Goal: Information Seeking & Learning: Learn about a topic

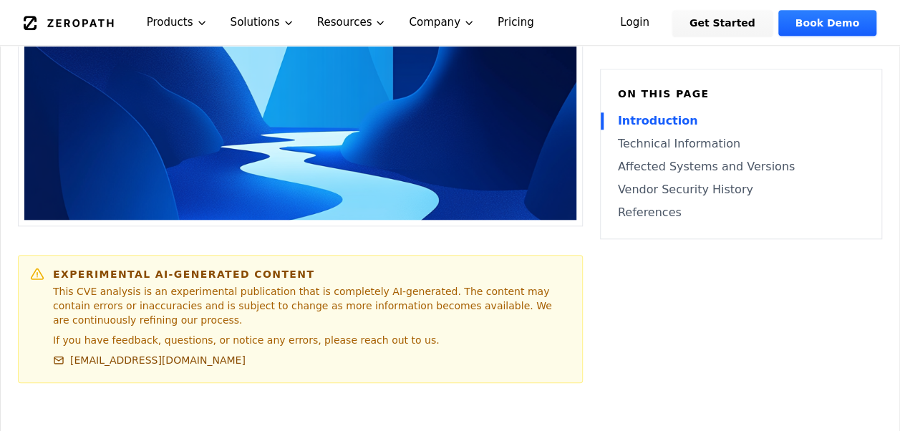
scroll to position [644, 0]
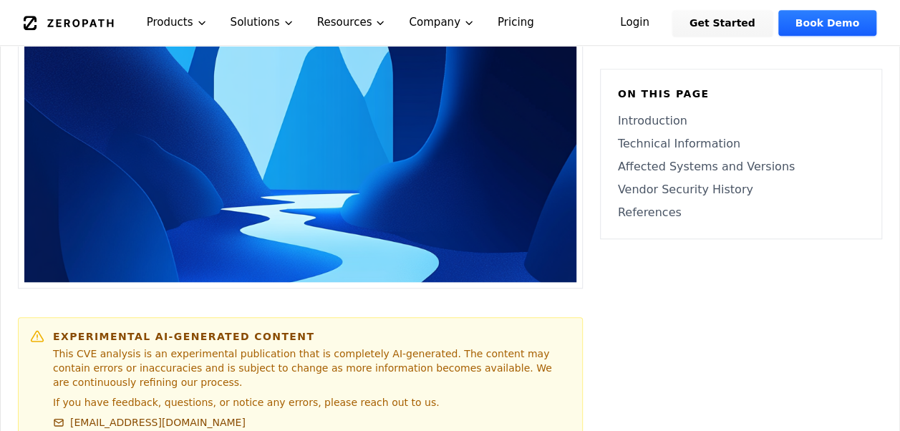
scroll to position [597, 0]
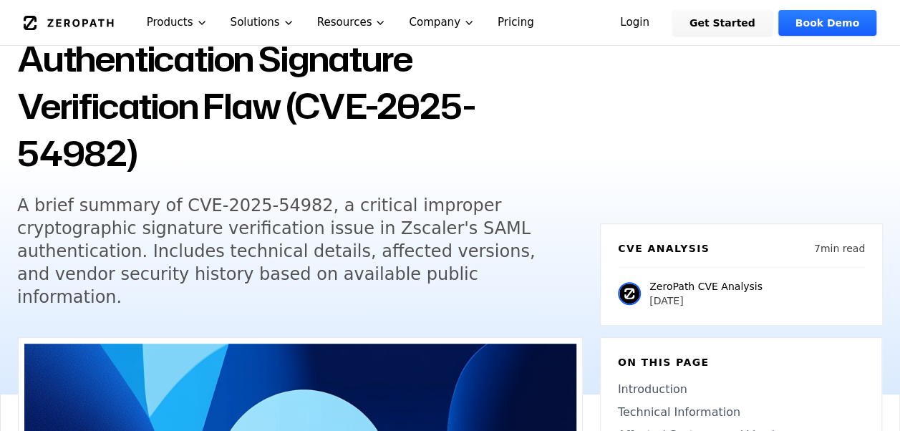
scroll to position [143, 0]
